Goal: Task Accomplishment & Management: Manage account settings

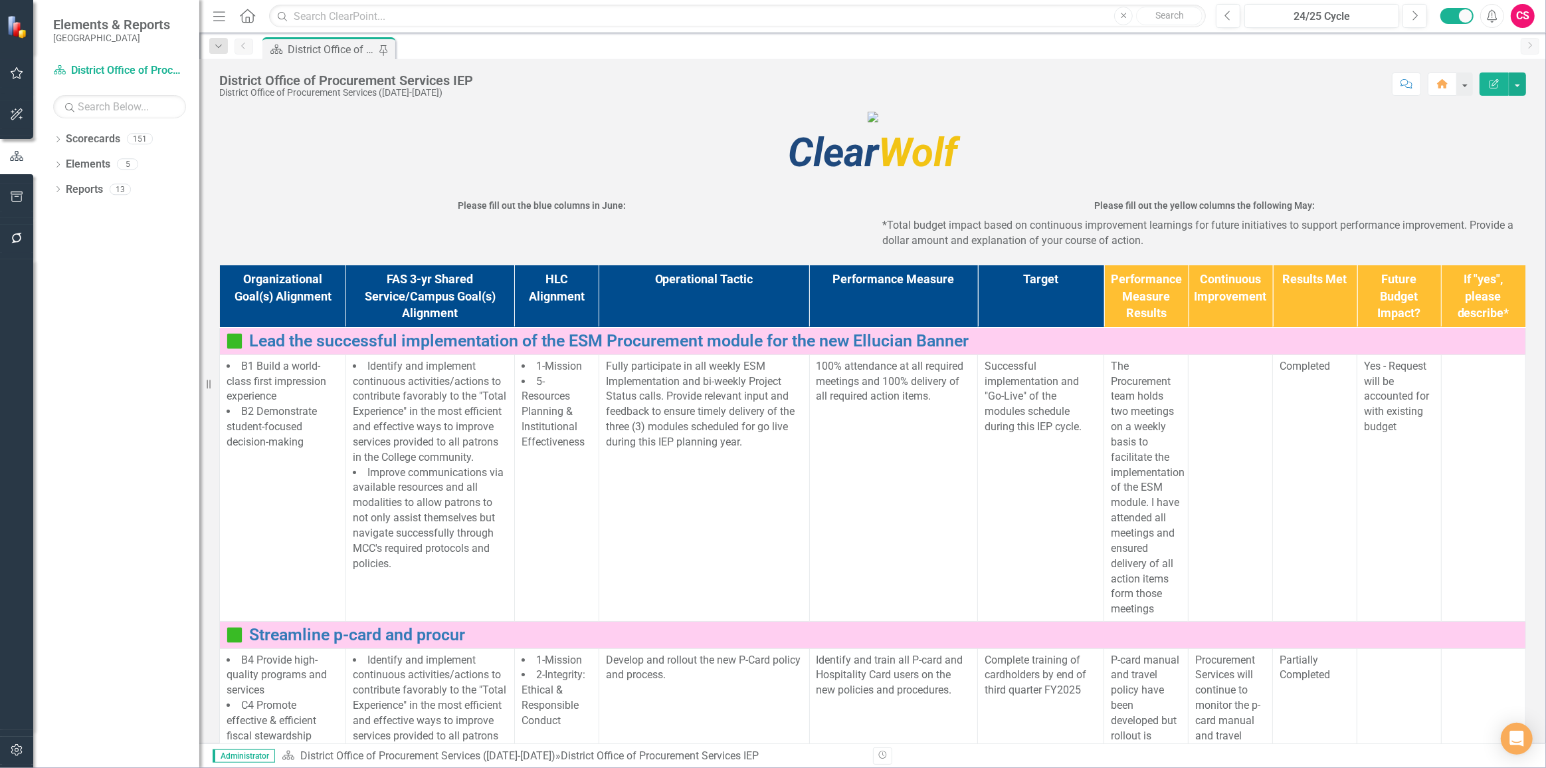
click at [19, 751] on icon "button" at bounding box center [17, 749] width 14 height 11
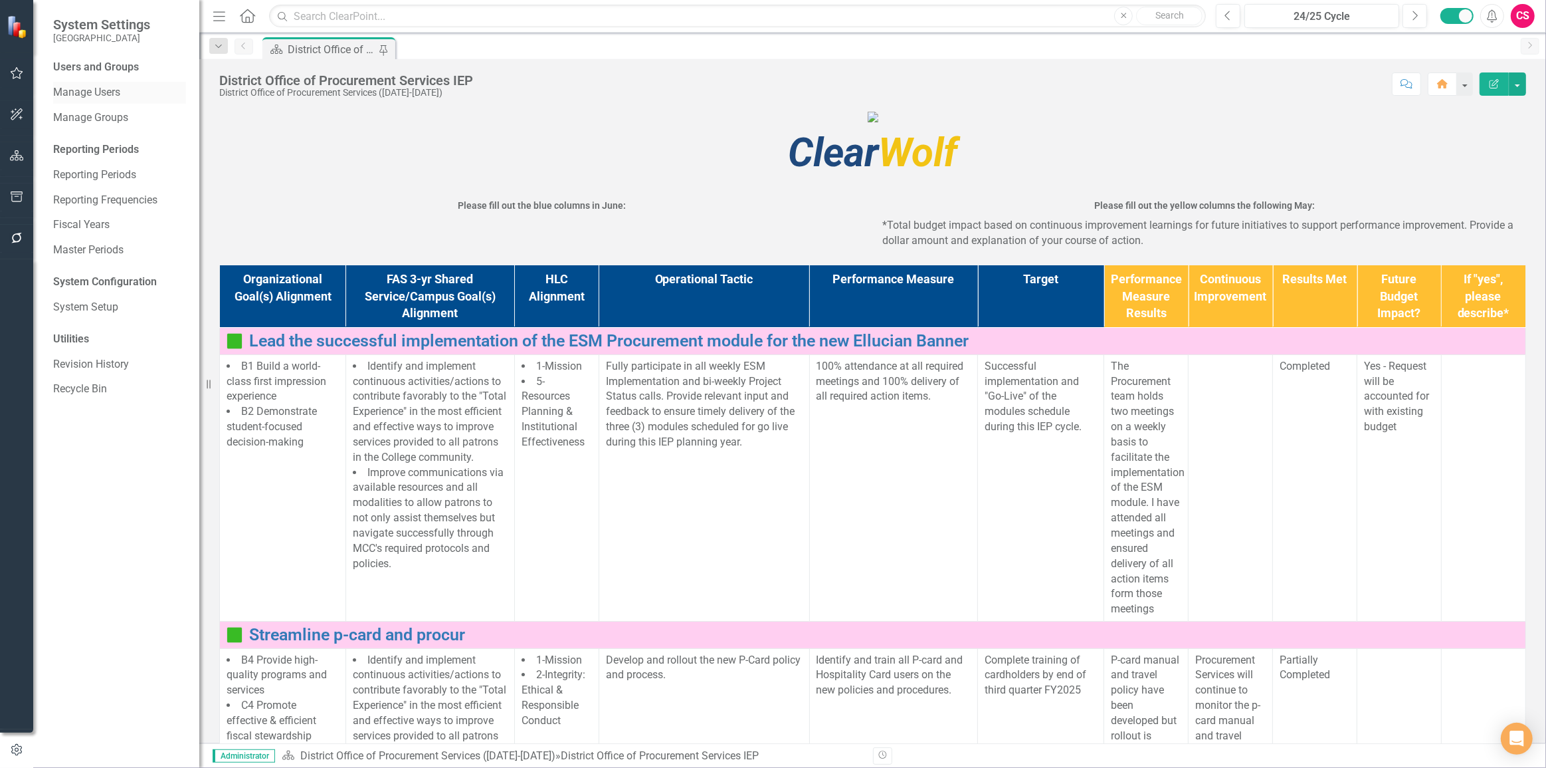
click at [108, 100] on link "Manage Users" at bounding box center [119, 92] width 133 height 15
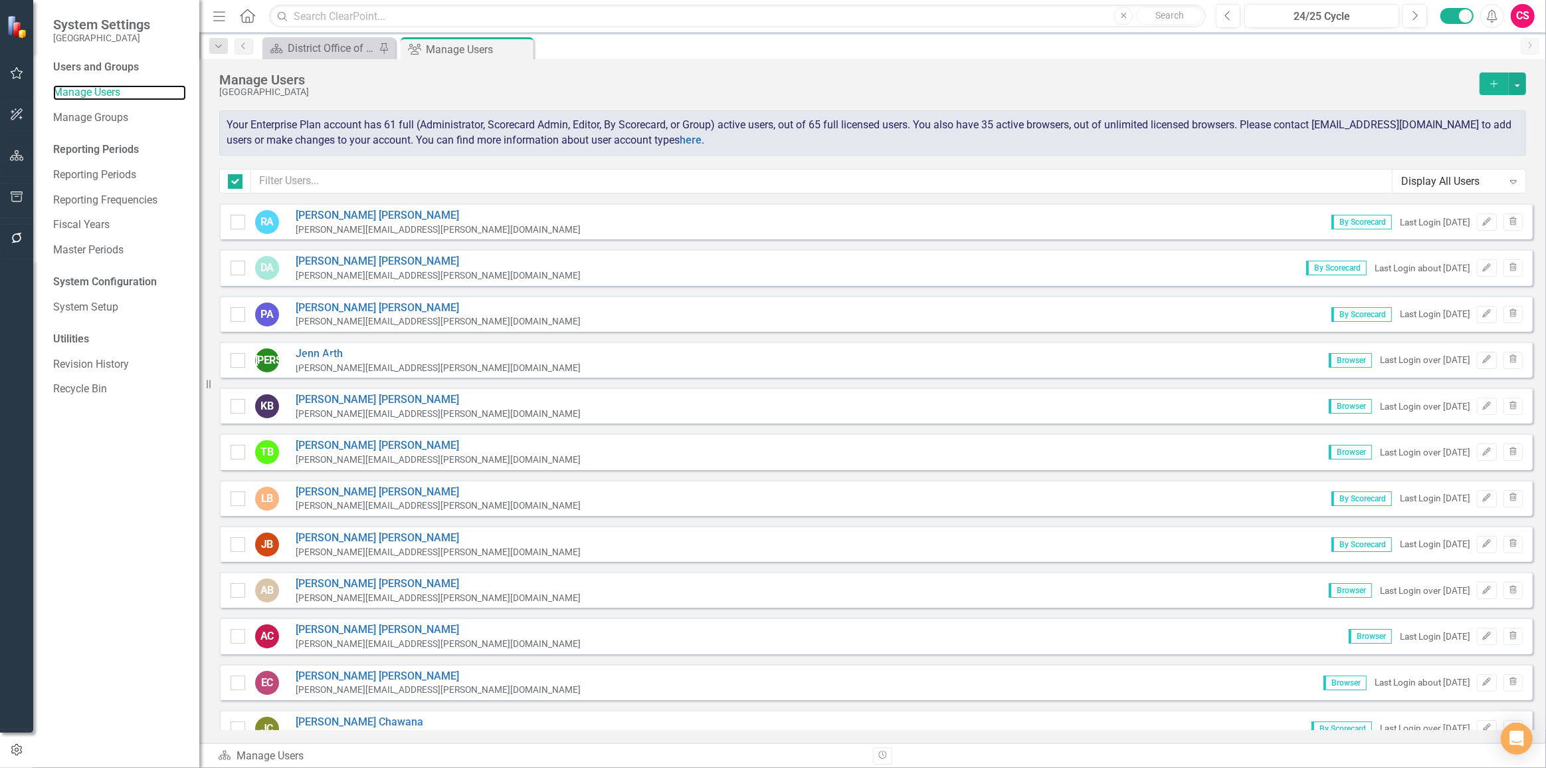
checkbox input "false"
click at [318, 171] on input "text" at bounding box center [822, 181] width 1142 height 25
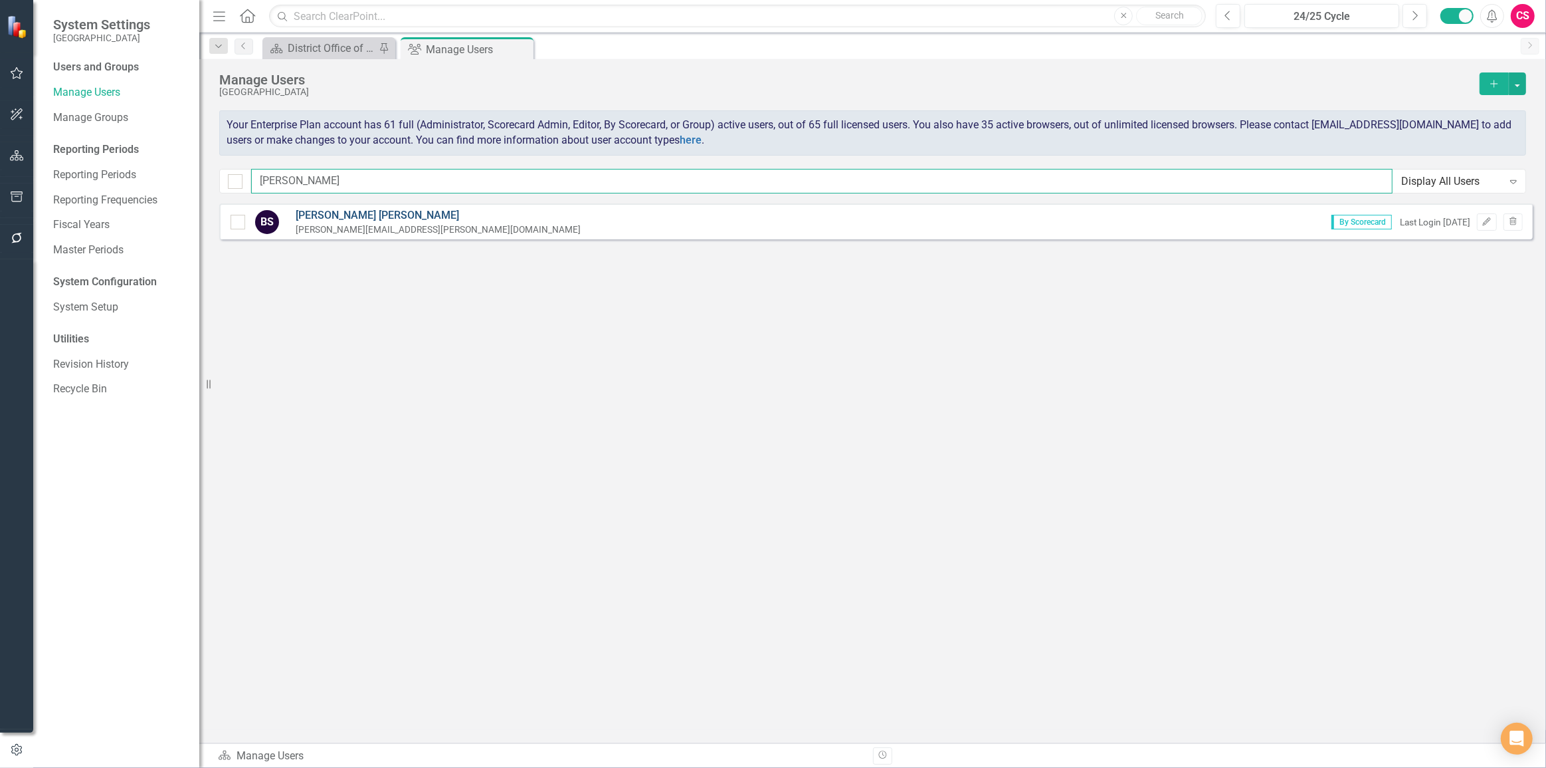
type input "[PERSON_NAME]"
click at [324, 217] on link "[PERSON_NAME]" at bounding box center [438, 215] width 285 height 15
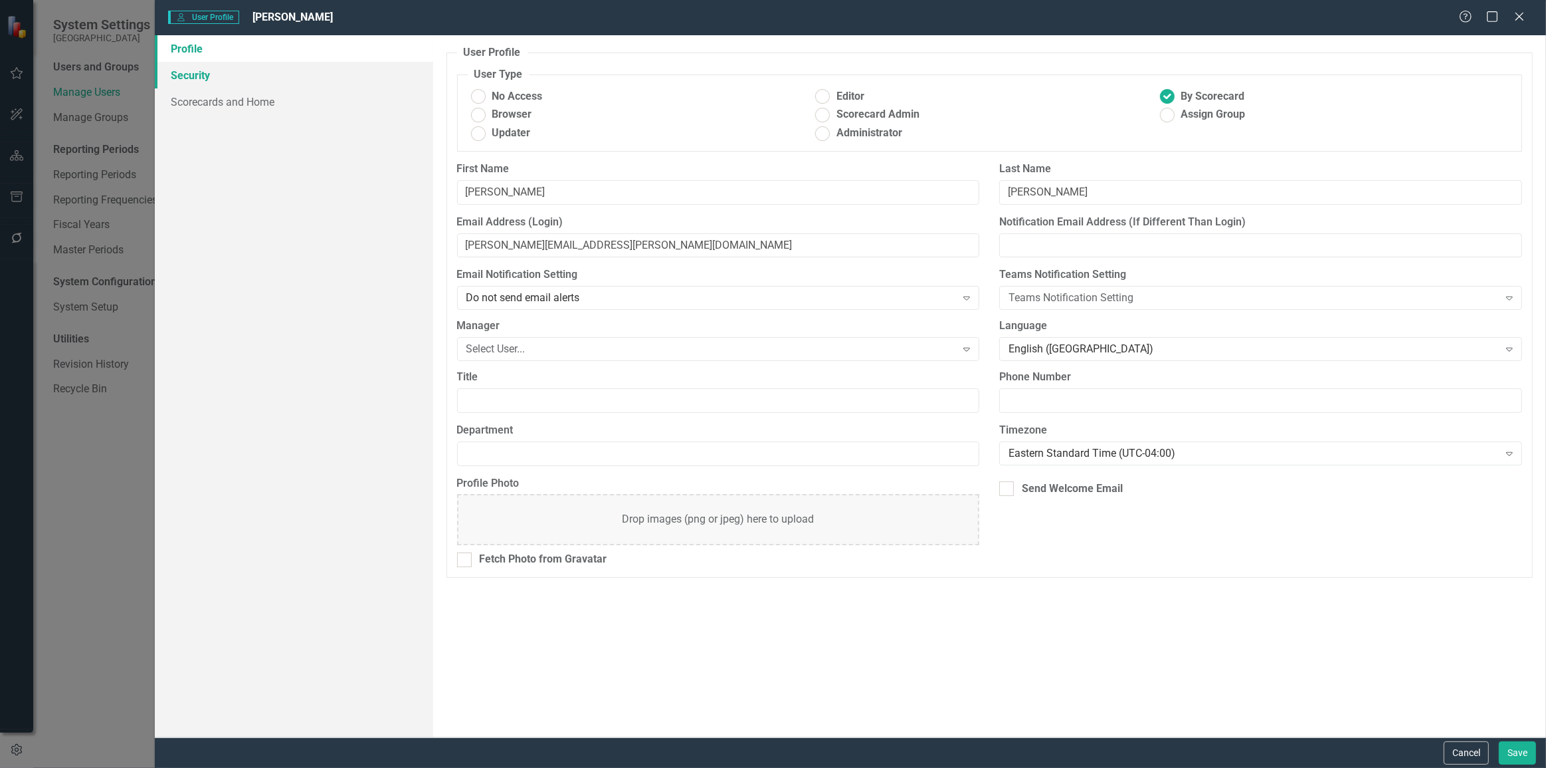
click at [222, 73] on link "Security" at bounding box center [294, 75] width 278 height 27
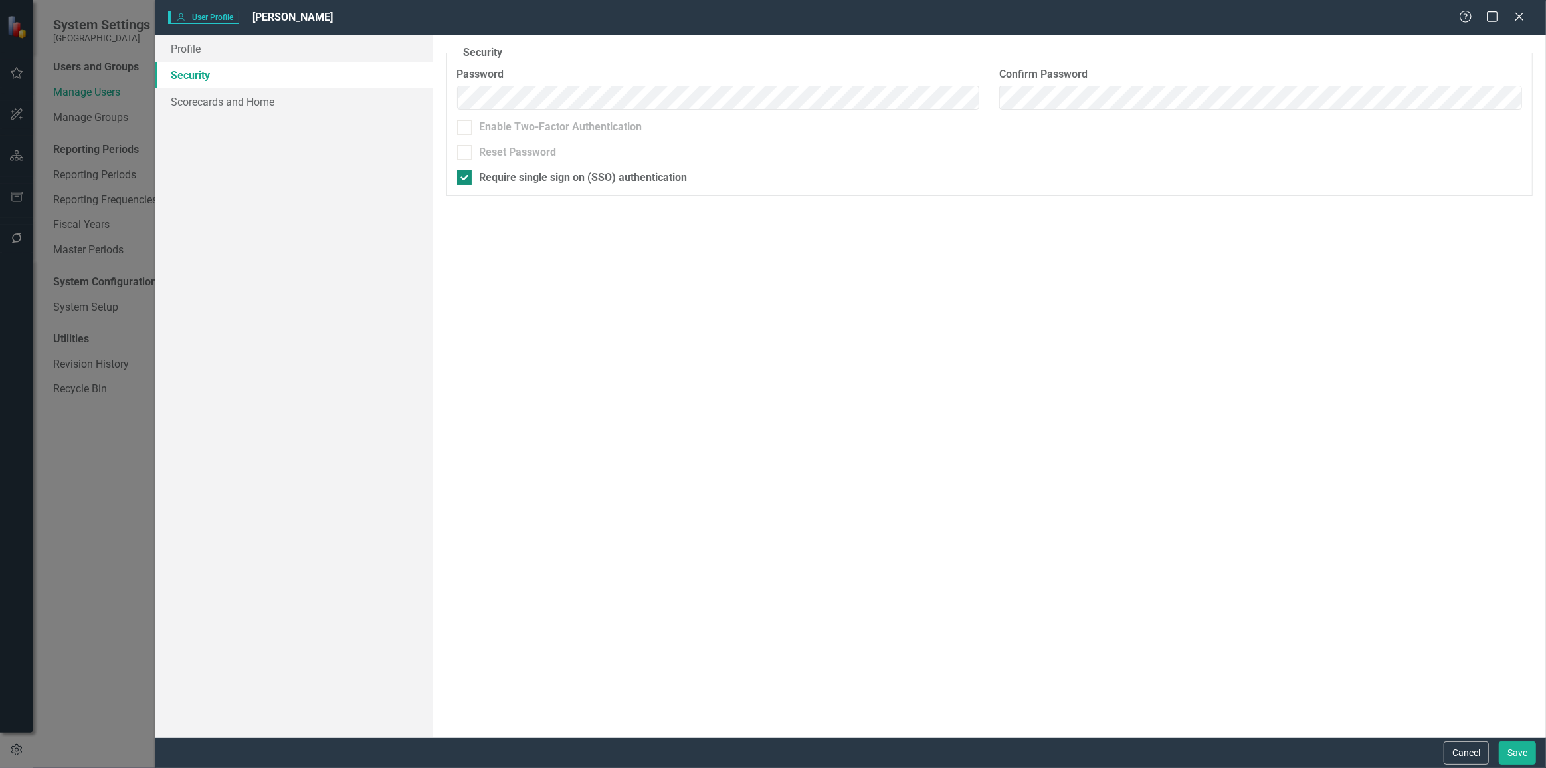
click at [544, 174] on div "Require single sign on (SSO) authentication" at bounding box center [584, 177] width 208 height 15
click at [466, 174] on input "Require single sign on (SSO) authentication" at bounding box center [461, 174] width 9 height 9
checkbox input "false"
click at [262, 54] on link "Profile" at bounding box center [294, 48] width 278 height 27
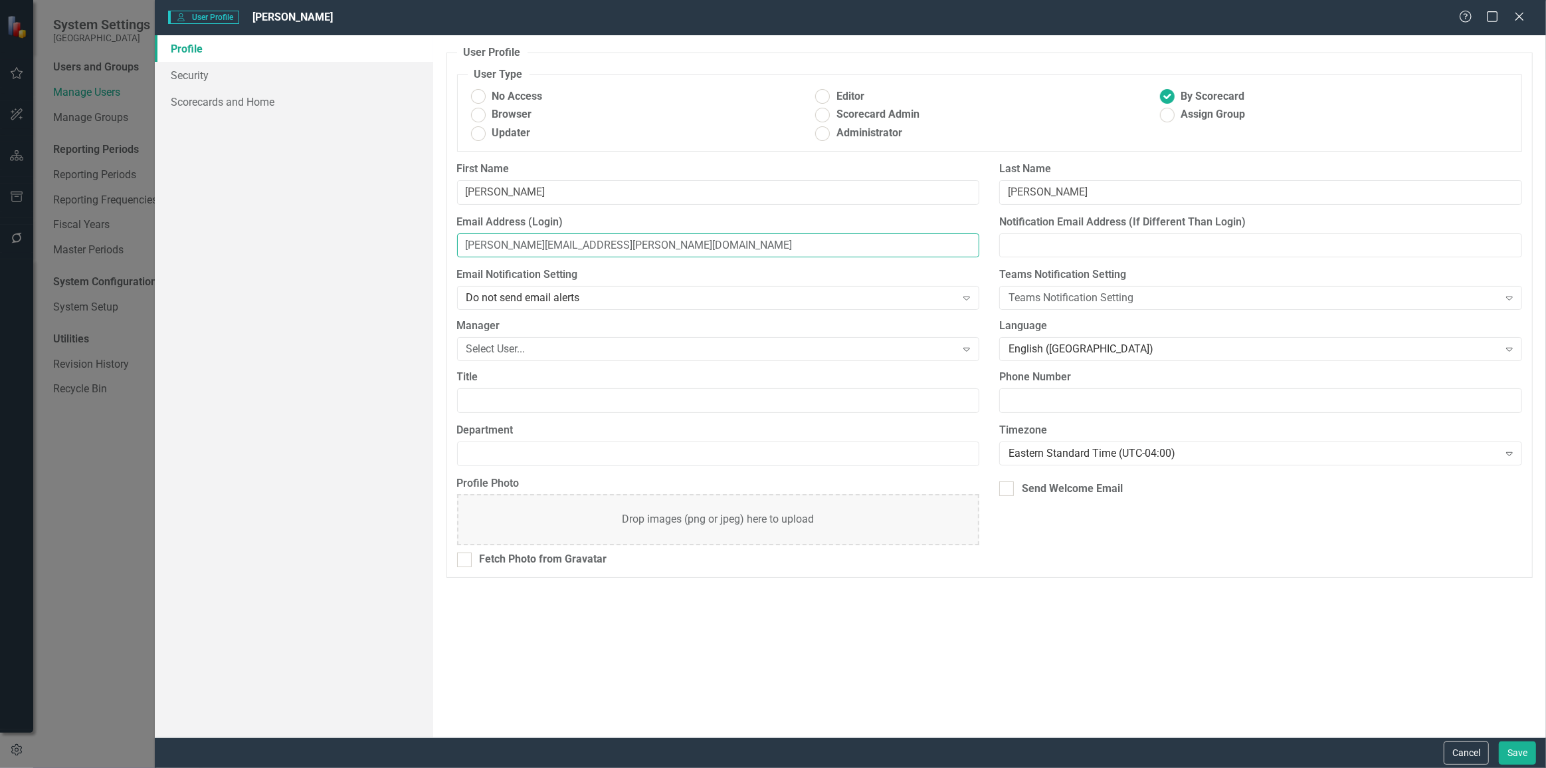
drag, startPoint x: 609, startPoint y: 242, endPoint x: 306, endPoint y: 243, distance: 303.7
click at [306, 243] on div "Profile Security Scorecards and Home User Profile ClearPoint has a wealth of op…" at bounding box center [851, 386] width 1392 height 702
paste input "hzQU4@^J4$9fWEC0"
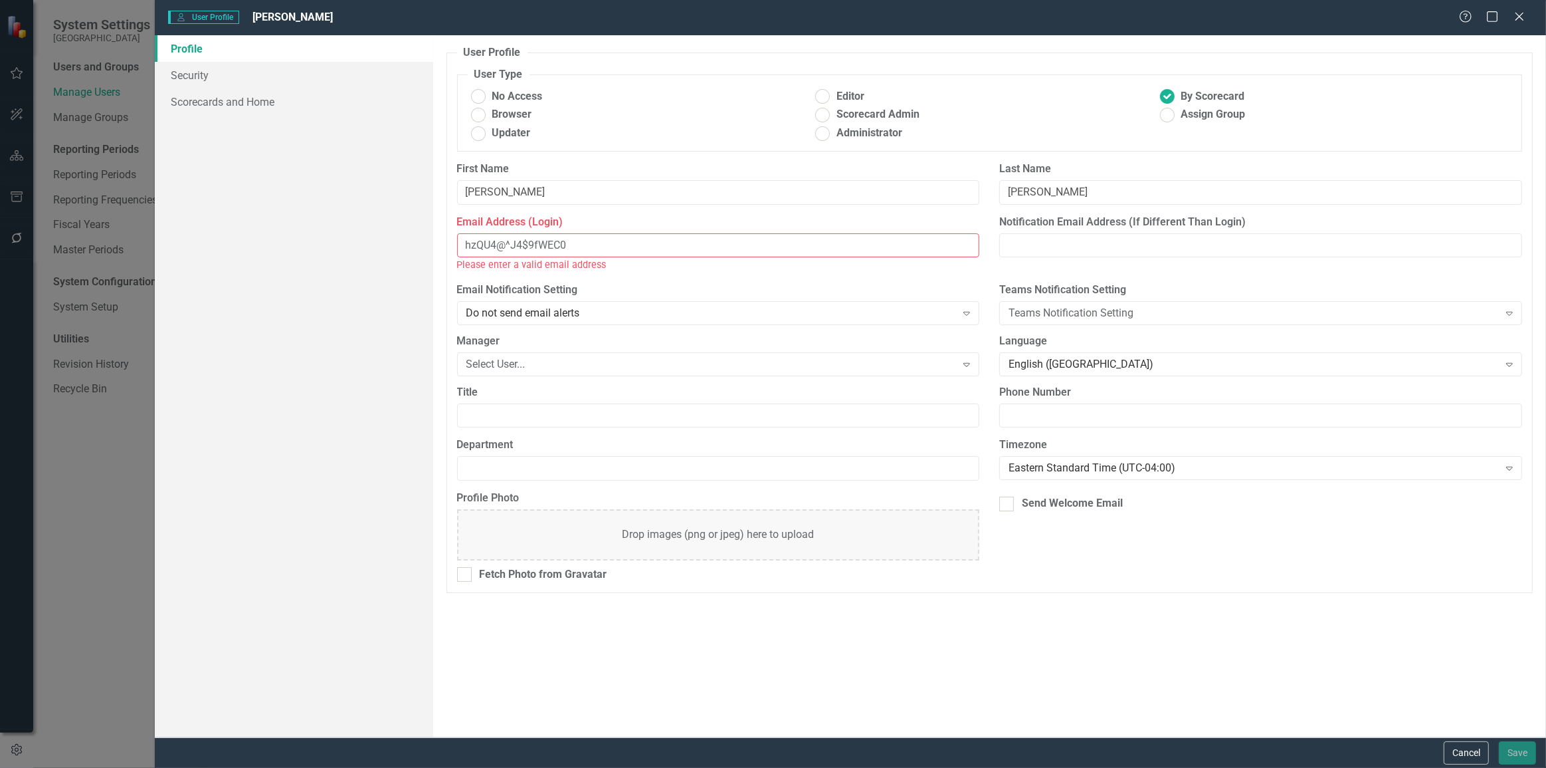
type input "hzQU4@^J4$9fWEC0"
click at [1462, 747] on button "Cancel" at bounding box center [1466, 752] width 45 height 23
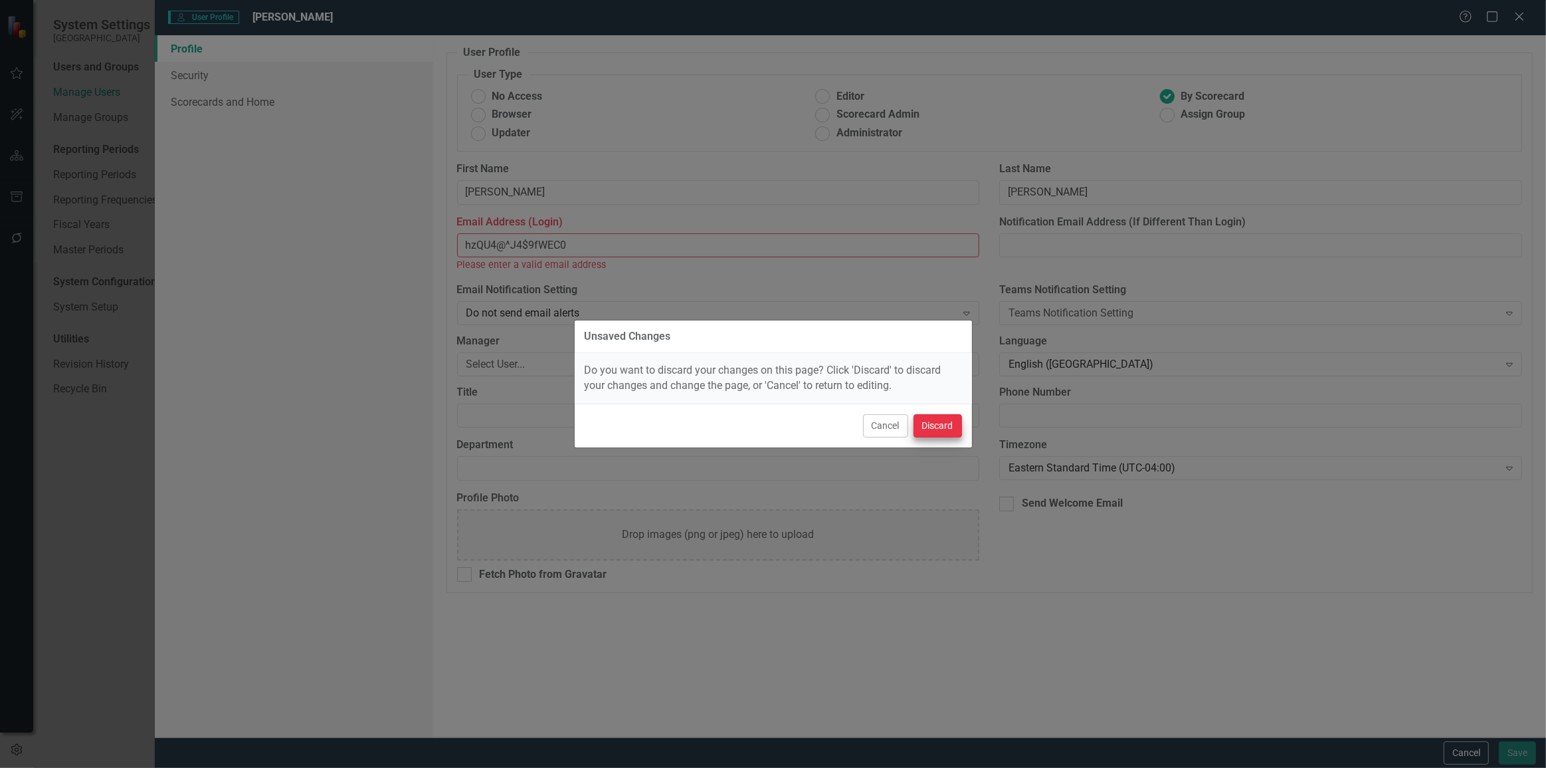
click at [937, 410] on div "Cancel Discard" at bounding box center [773, 425] width 397 height 44
click at [938, 417] on button "Discard" at bounding box center [938, 425] width 49 height 23
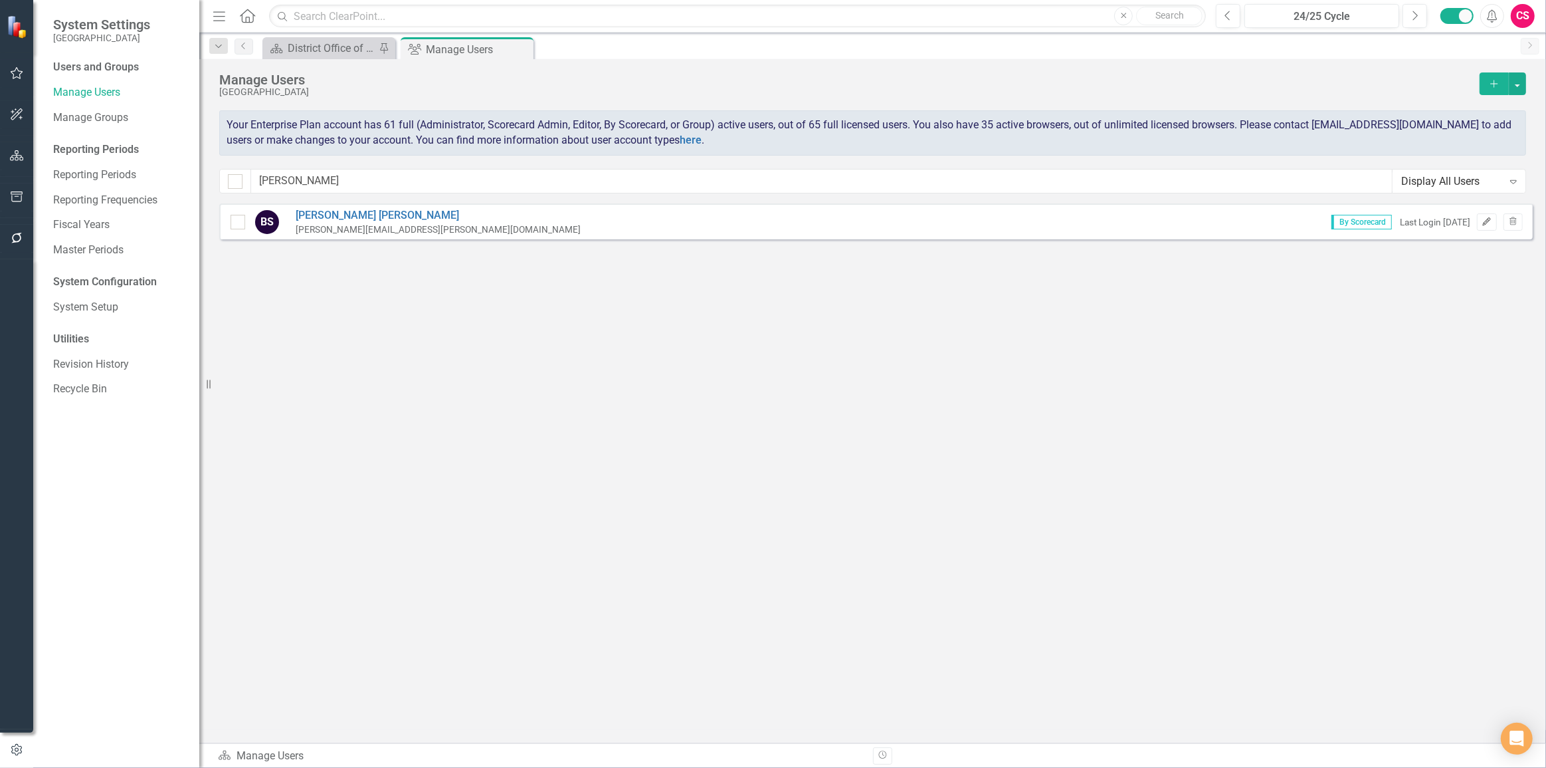
click at [1493, 223] on button "Edit" at bounding box center [1486, 221] width 19 height 17
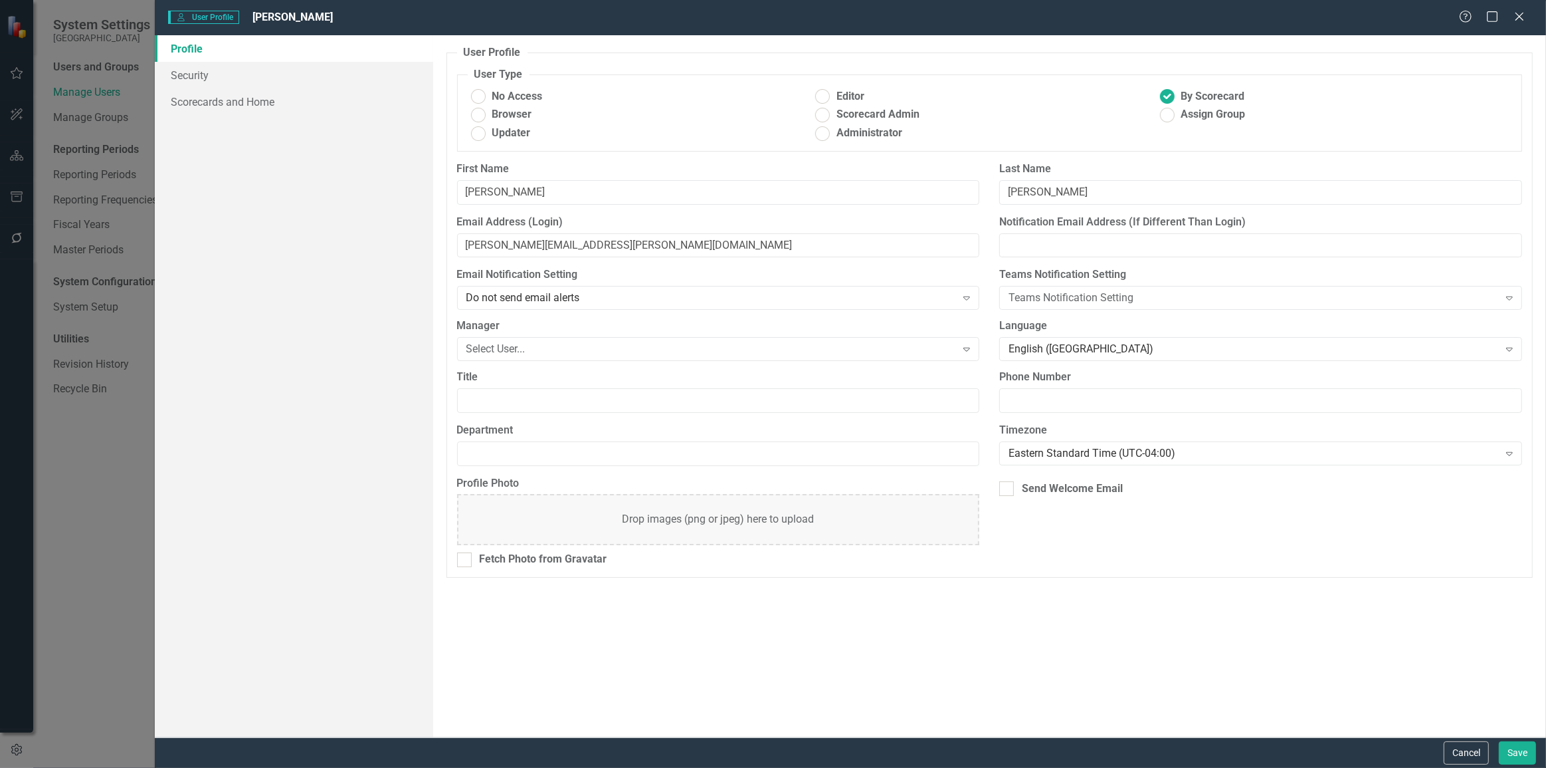
click at [272, 60] on link "Profile" at bounding box center [294, 48] width 278 height 27
click at [284, 72] on link "Security" at bounding box center [294, 75] width 278 height 27
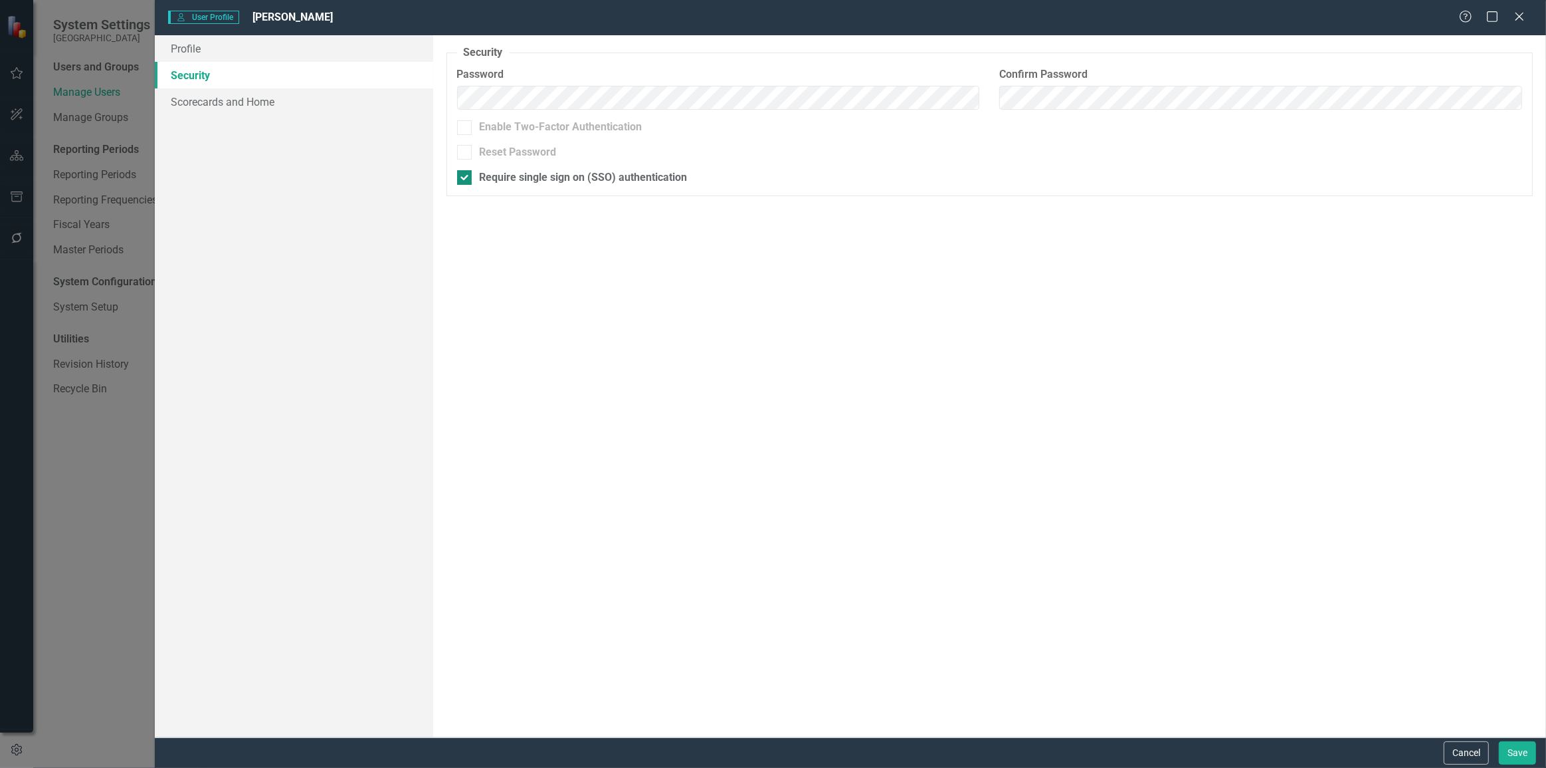
click at [493, 177] on div "Require single sign on (SSO) authentication" at bounding box center [584, 177] width 208 height 15
click at [466, 177] on input "Require single sign on (SSO) authentication" at bounding box center [461, 174] width 9 height 9
checkbox input "false"
drag, startPoint x: 677, startPoint y: 318, endPoint x: 658, endPoint y: 299, distance: 26.8
click at [675, 316] on div "Security As an administrator, you can use this page to set the user's password,…" at bounding box center [989, 386] width 1113 height 702
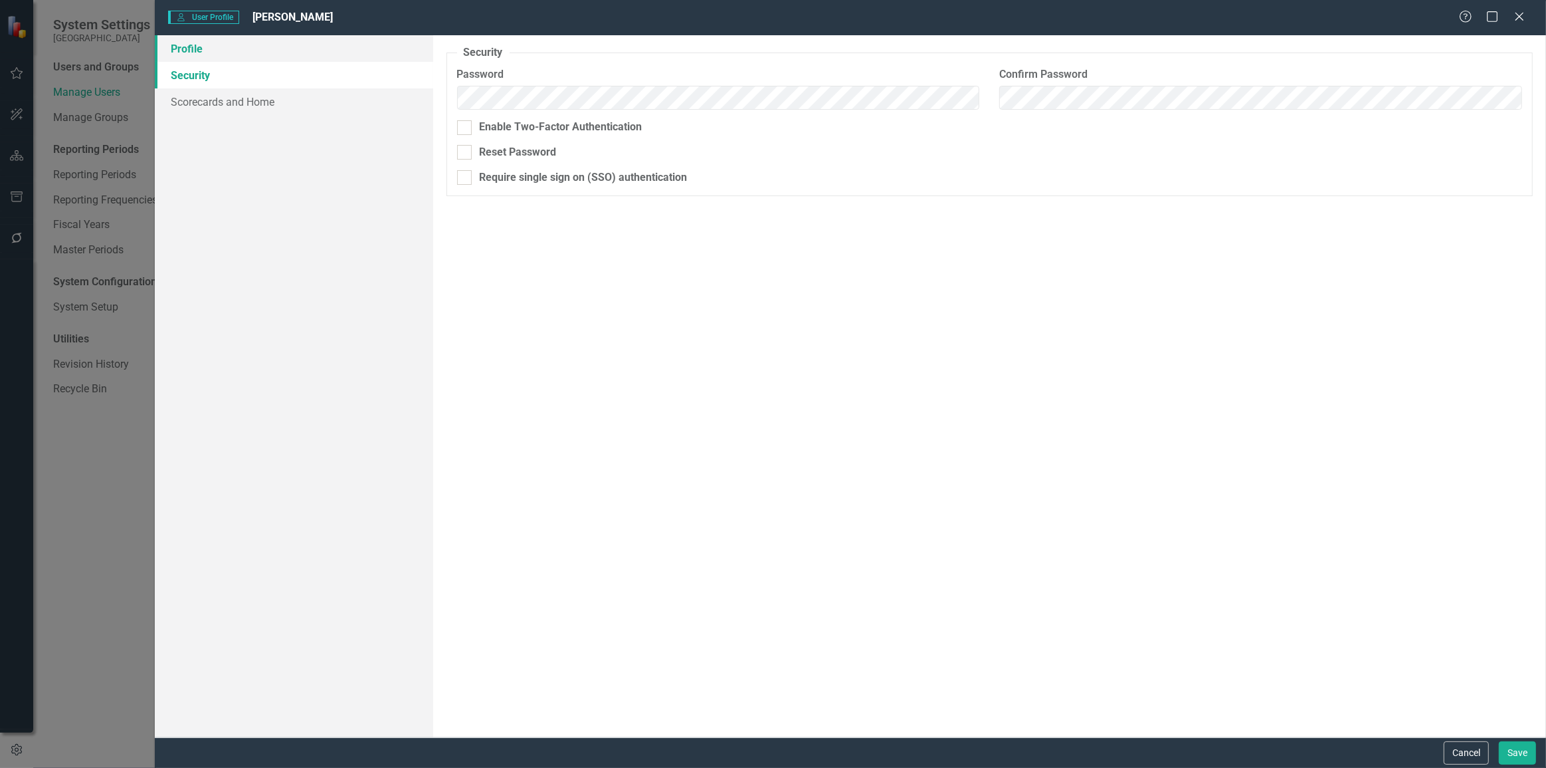
click at [272, 55] on link "Profile" at bounding box center [294, 48] width 278 height 27
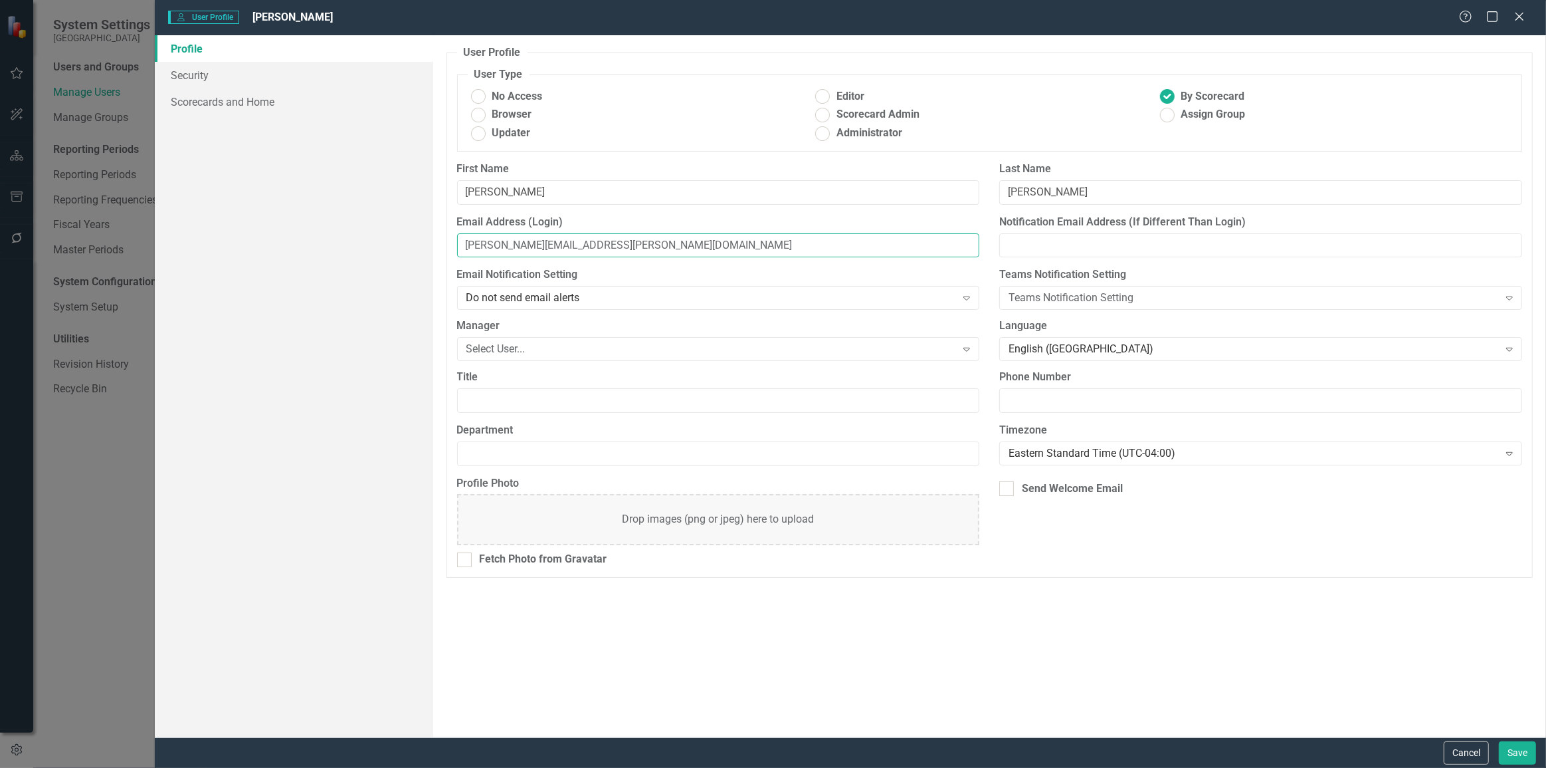
drag, startPoint x: 611, startPoint y: 234, endPoint x: 409, endPoint y: 247, distance: 202.4
click at [401, 251] on div "Profile Security Scorecards and Home User Profile ClearPoint has a wealth of op…" at bounding box center [851, 386] width 1392 height 702
click at [1509, 750] on button "Save" at bounding box center [1517, 752] width 37 height 23
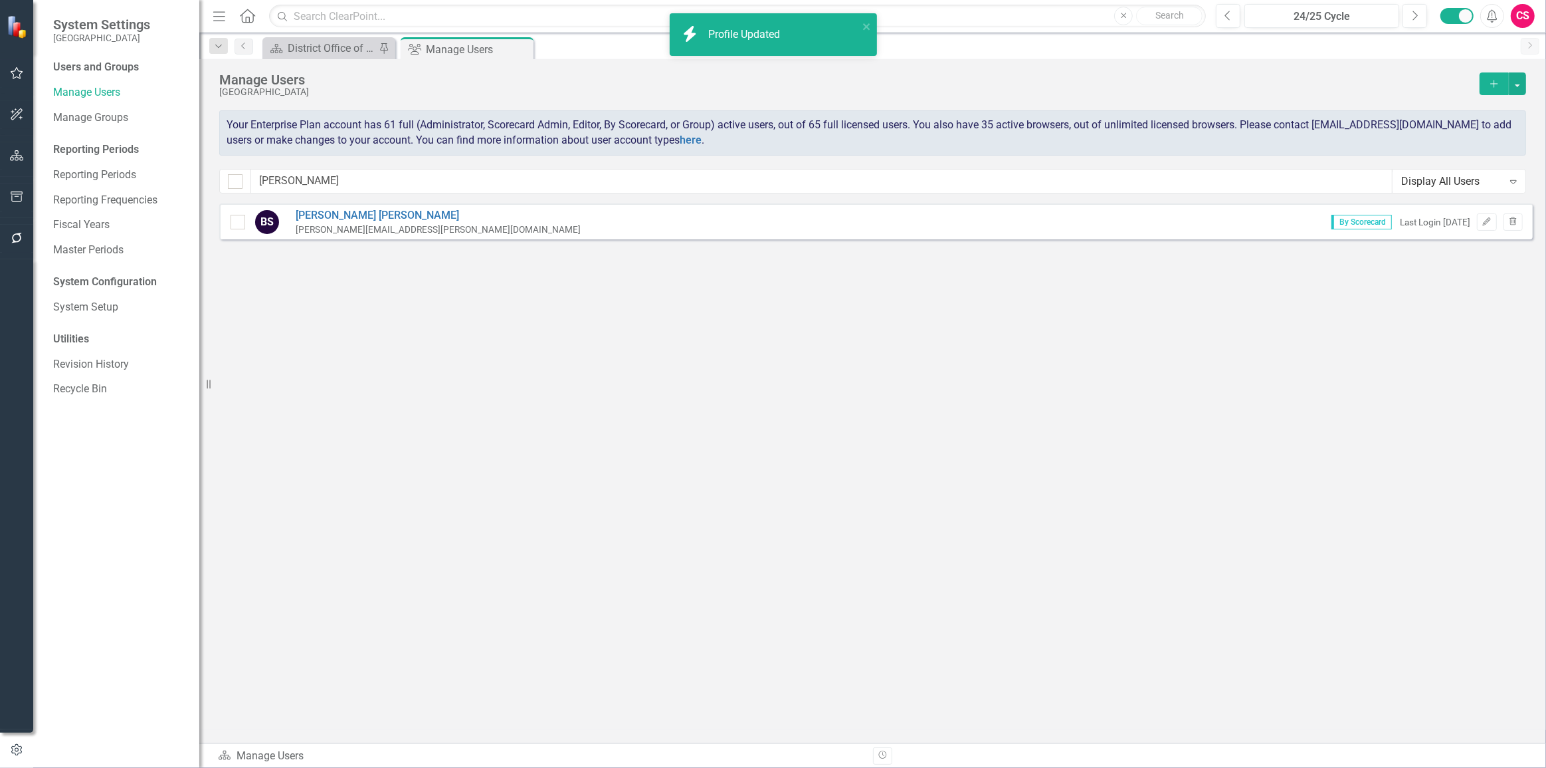
click at [1524, 27] on div "CS" at bounding box center [1523, 16] width 24 height 24
click at [1473, 194] on link "Logout Log Out" at bounding box center [1481, 192] width 105 height 25
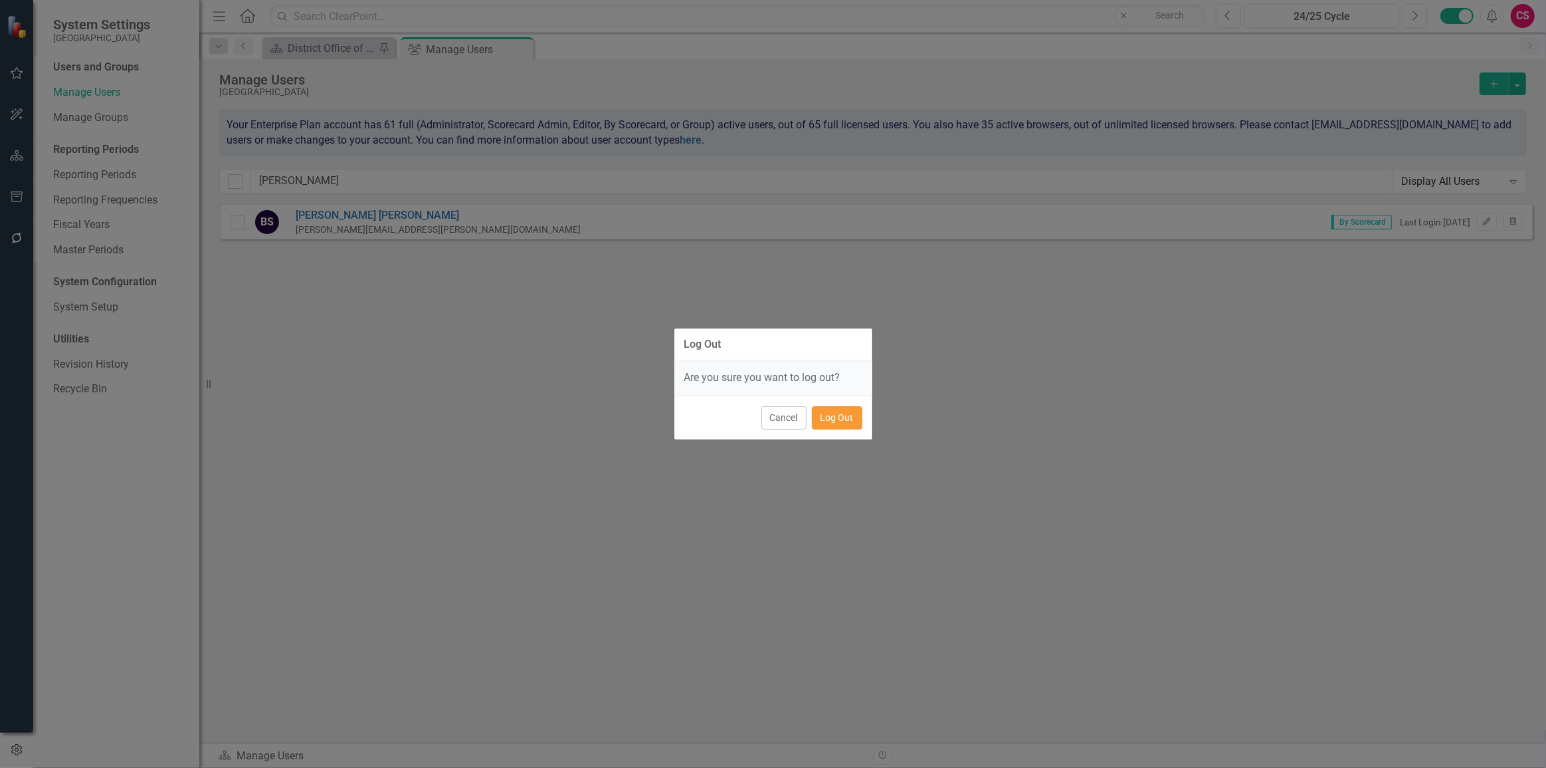
click at [839, 419] on button "Log Out" at bounding box center [837, 417] width 51 height 23
